Goal: Task Accomplishment & Management: Use online tool/utility

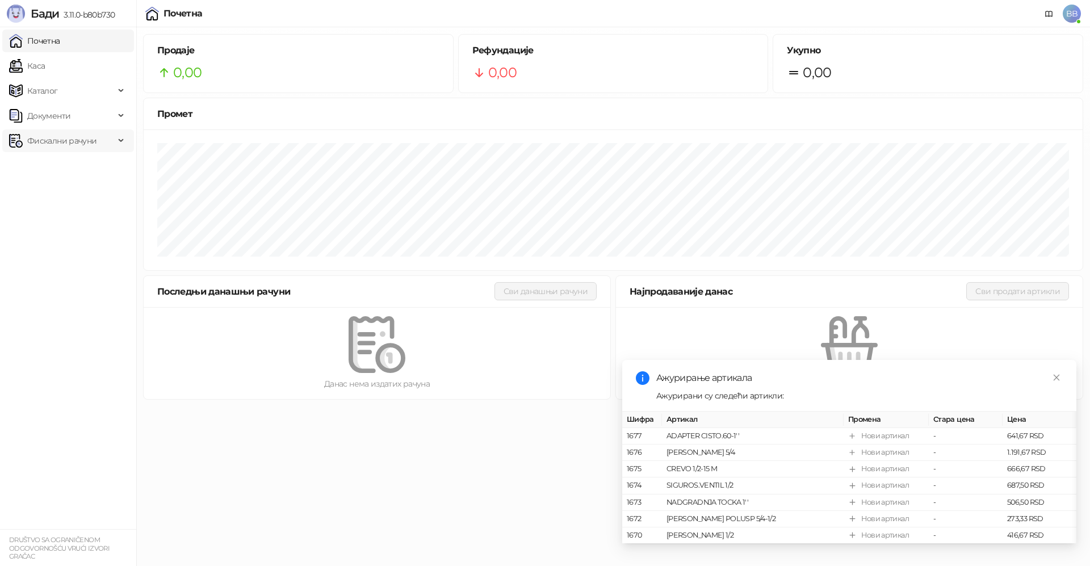
click at [73, 142] on span "Фискални рачуни" at bounding box center [61, 140] width 69 height 23
click at [76, 166] on link "Издати рачуни" at bounding box center [52, 165] width 76 height 23
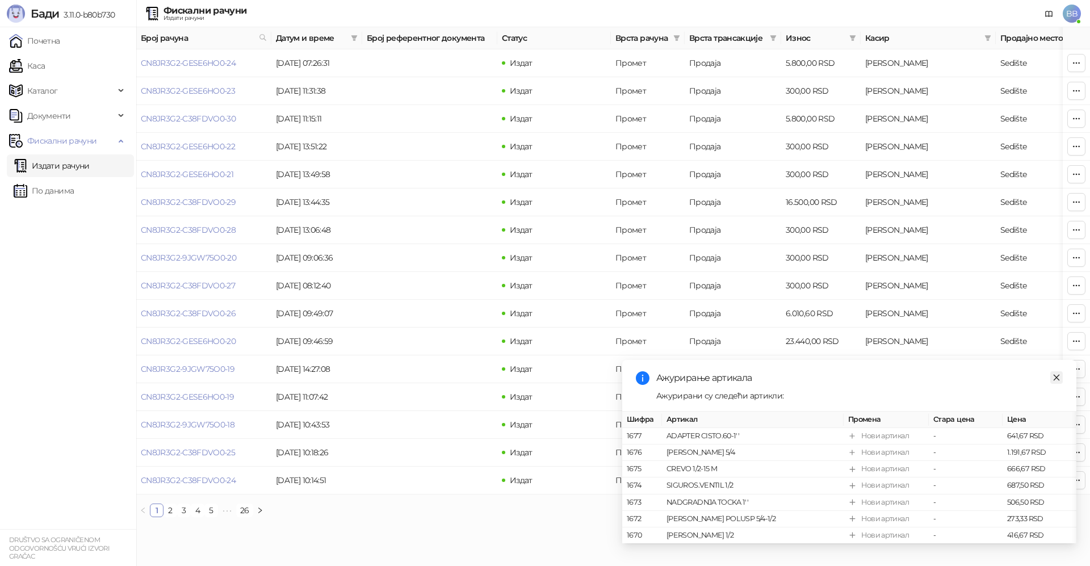
click at [1060, 374] on icon "close" at bounding box center [1057, 378] width 8 height 8
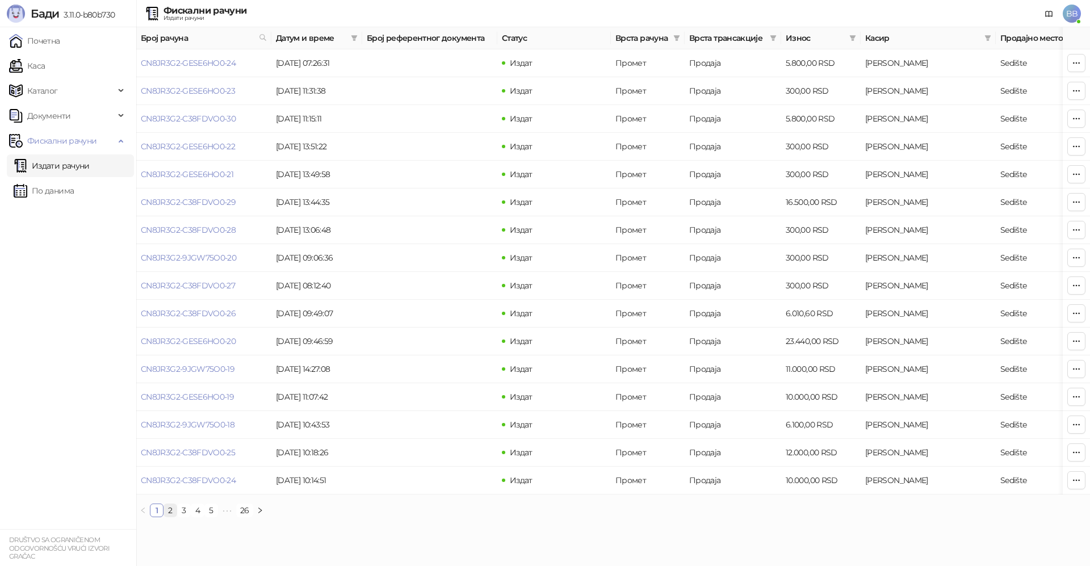
click at [170, 517] on link "2" at bounding box center [170, 510] width 12 height 12
click at [183, 517] on link "3" at bounding box center [184, 510] width 12 height 12
click at [183, 147] on link "CN8JR3G2-9JGW75O0-13" at bounding box center [187, 146] width 93 height 10
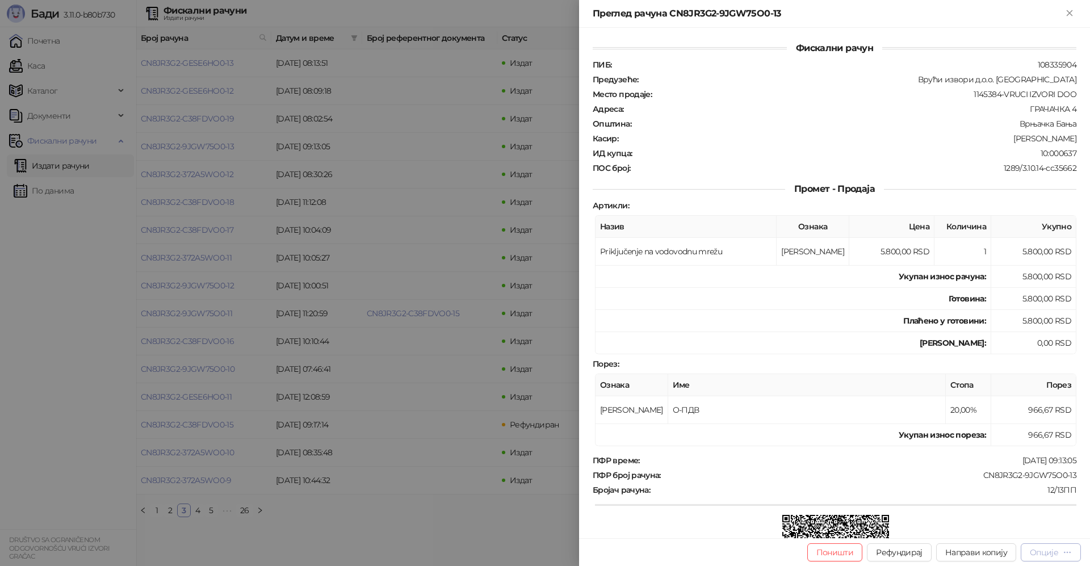
click at [1069, 555] on icon "button" at bounding box center [1067, 552] width 9 height 9
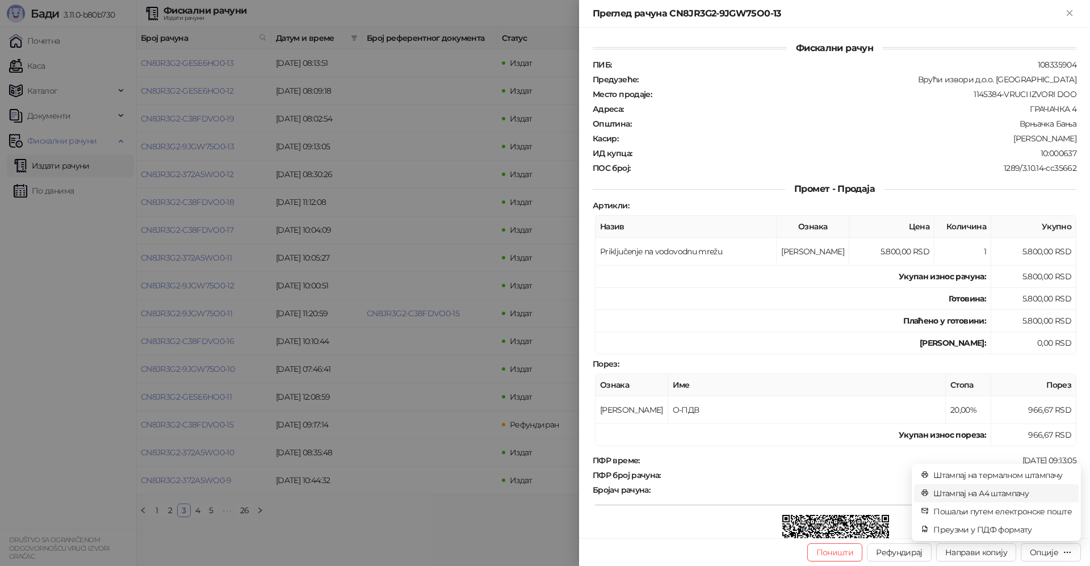
click at [985, 492] on span "Штампај на А4 штампачу" at bounding box center [1003, 493] width 139 height 12
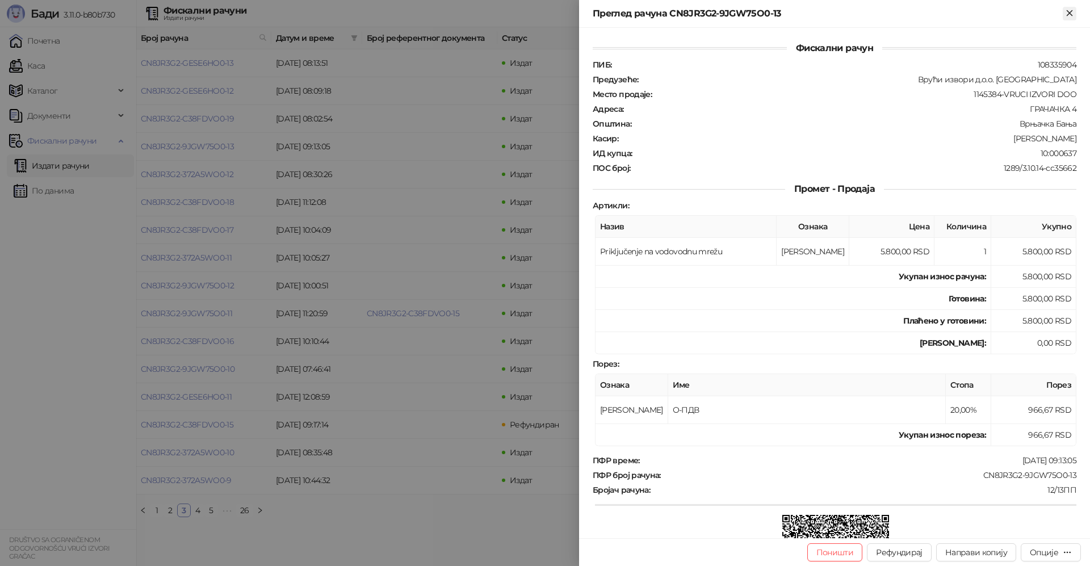
click at [1073, 14] on icon "Close" at bounding box center [1070, 13] width 10 height 10
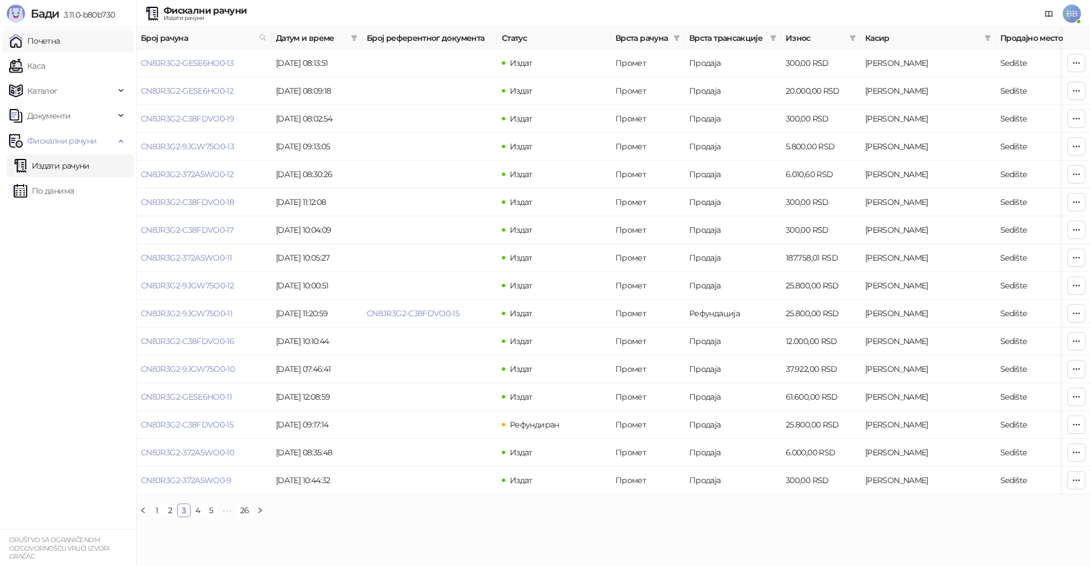
click at [56, 41] on link "Почетна" at bounding box center [34, 41] width 51 height 23
